Goal: Check status: Check status

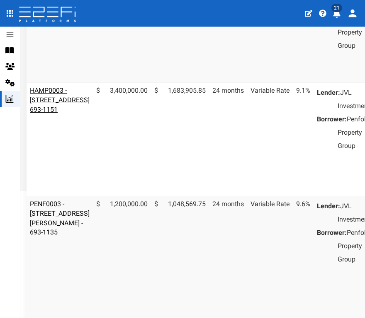
scroll to position [155, 0]
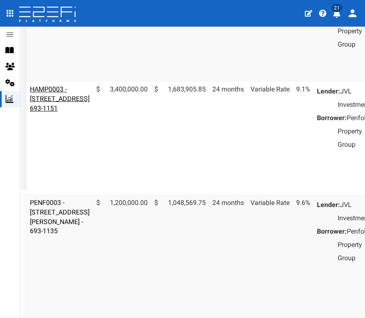
click at [47, 112] on link "HAMP0003 - [STREET_ADDRESS] 693-1151" at bounding box center [60, 98] width 60 height 27
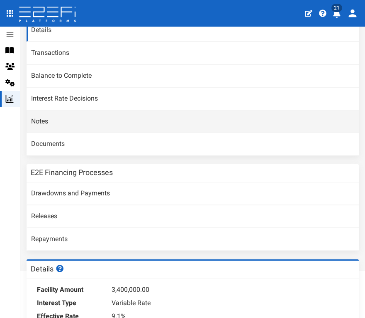
scroll to position [78, 0]
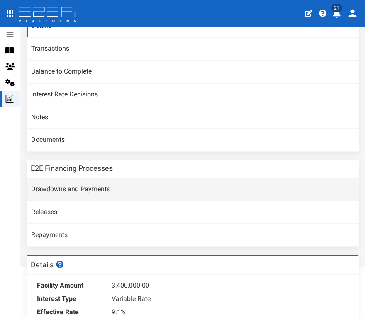
click at [69, 184] on link "Drawdowns and Payments" at bounding box center [193, 189] width 333 height 22
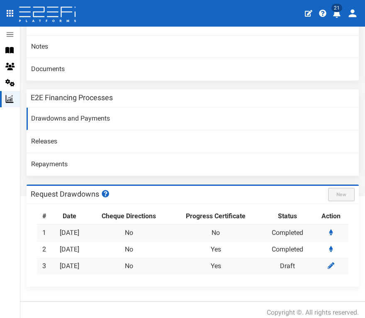
scroll to position [148, 0]
click at [79, 262] on link "[DATE]" at bounding box center [70, 266] width 20 height 8
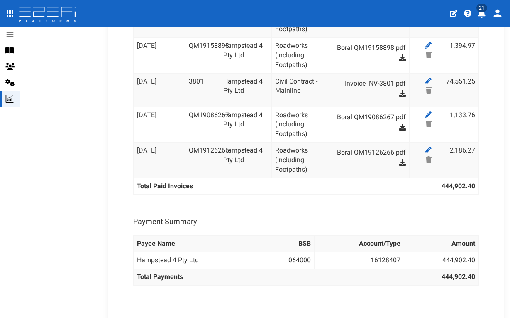
scroll to position [1900, 0]
